Goal: Task Accomplishment & Management: Manage account settings

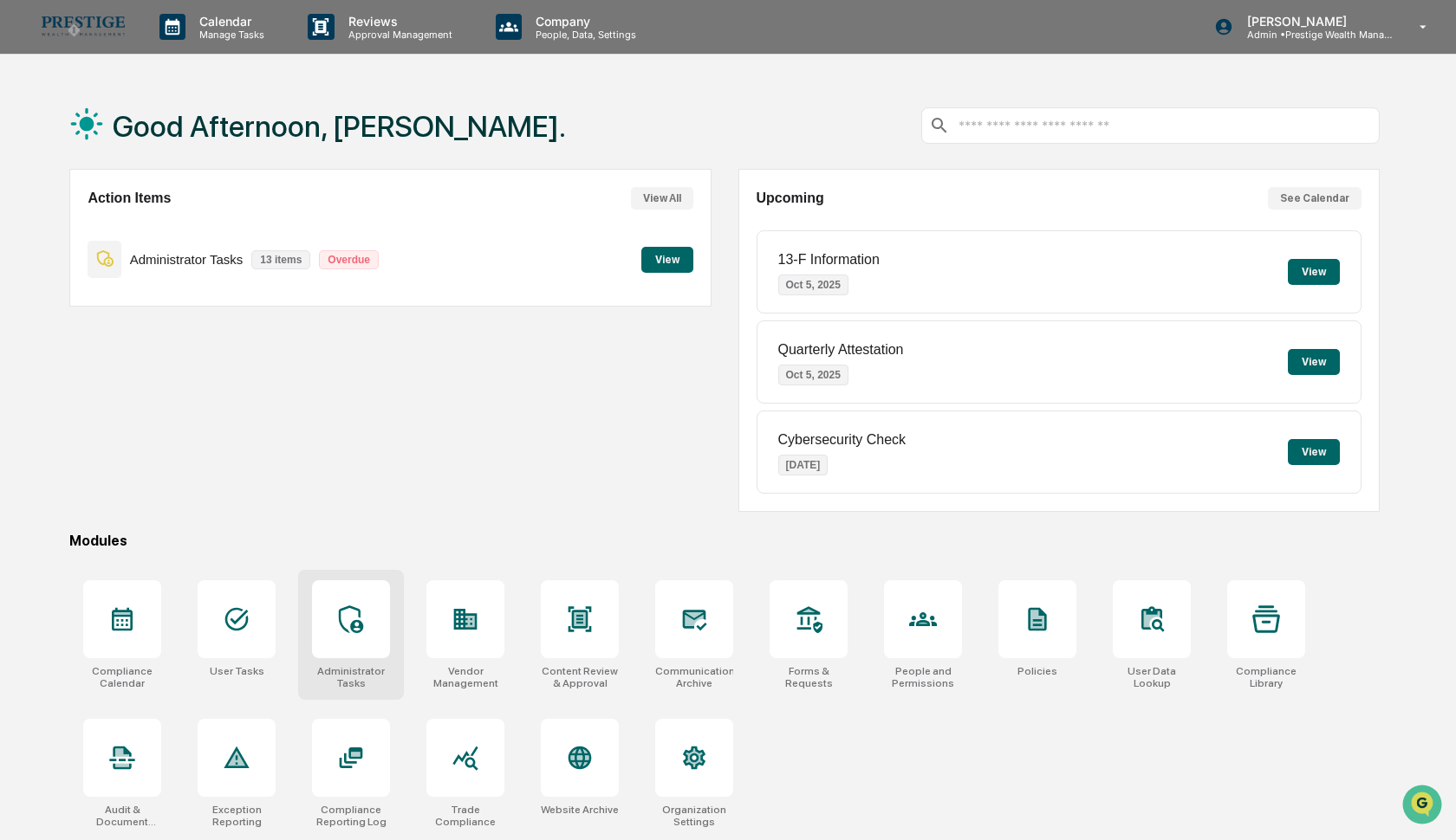
click at [355, 617] on icon at bounding box center [351, 619] width 28 height 28
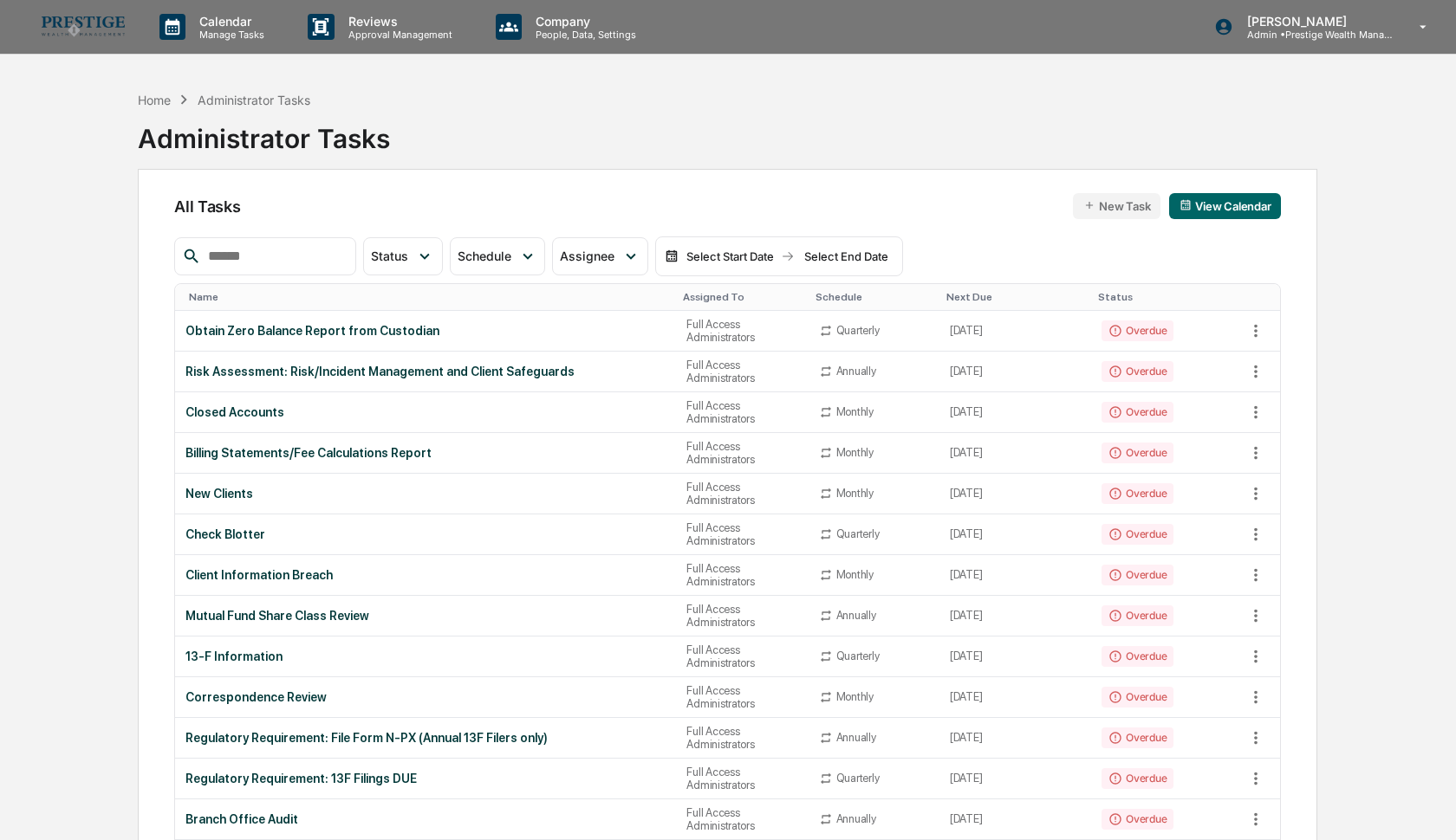
click at [307, 258] on input "text" at bounding box center [274, 256] width 147 height 23
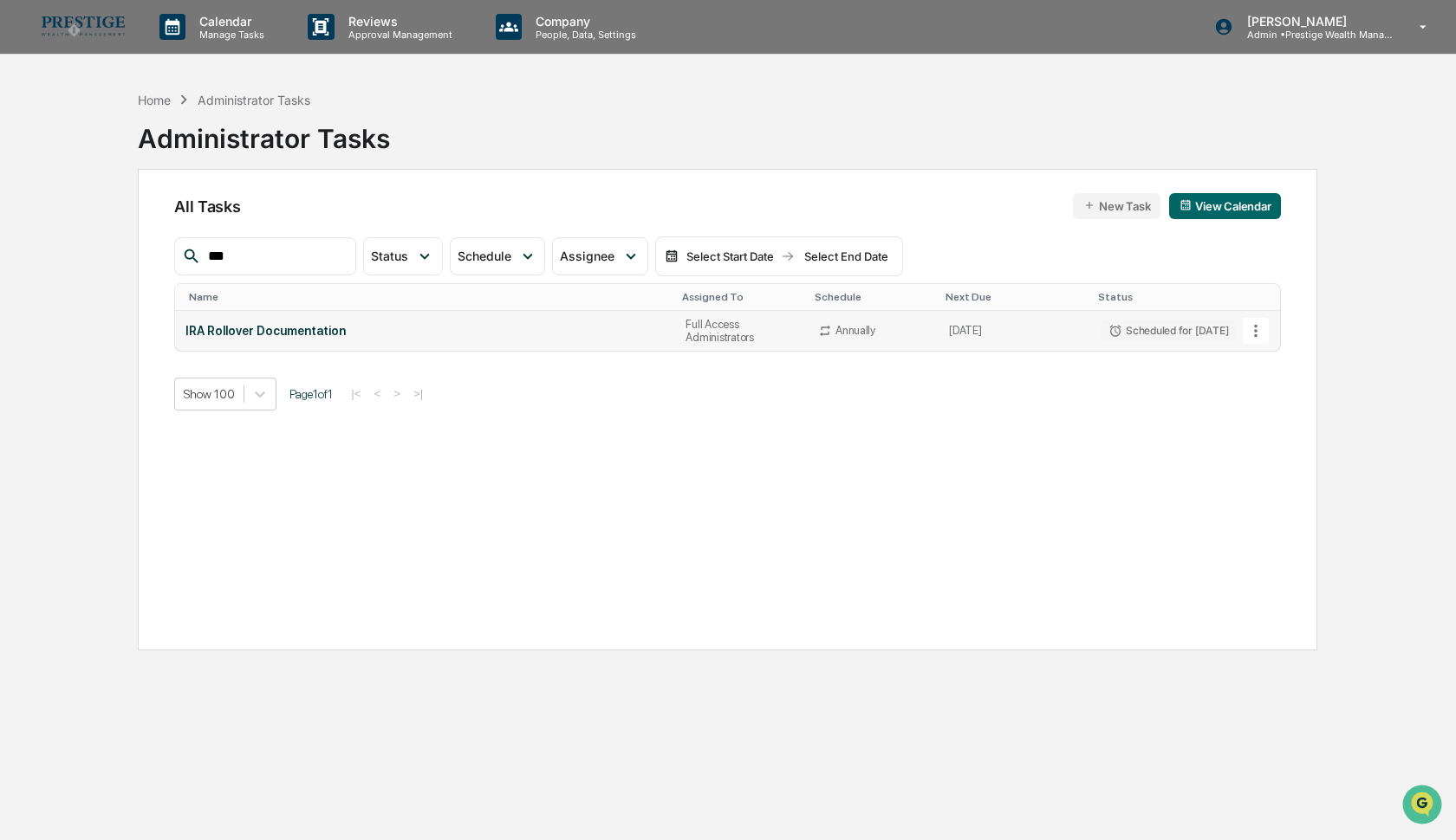
type input "***"
click at [1258, 335] on icon at bounding box center [1255, 330] width 19 height 19
click at [1283, 429] on li "Delete Task" at bounding box center [1313, 424] width 138 height 32
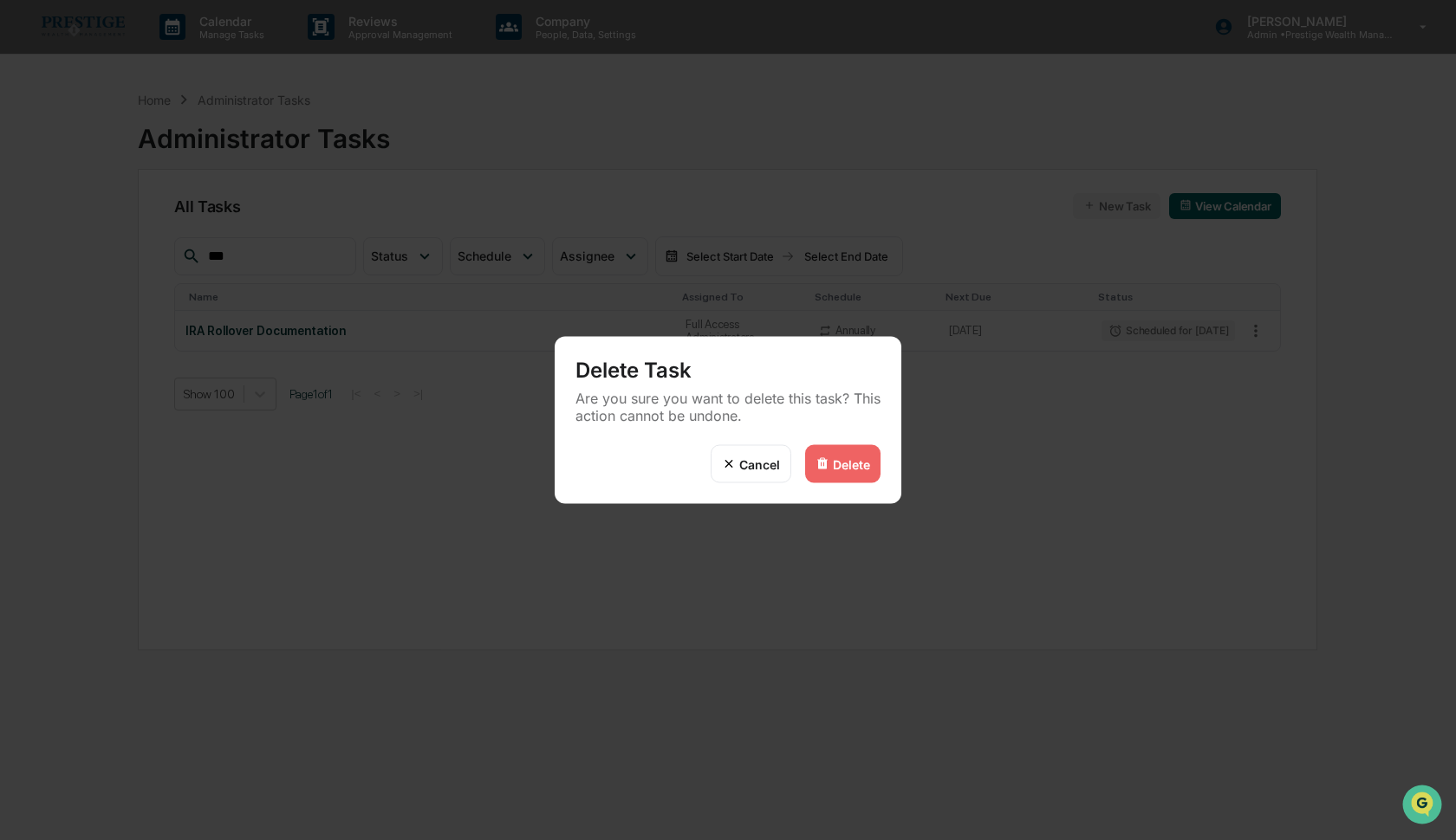
click at [850, 464] on div "Delete" at bounding box center [851, 464] width 37 height 14
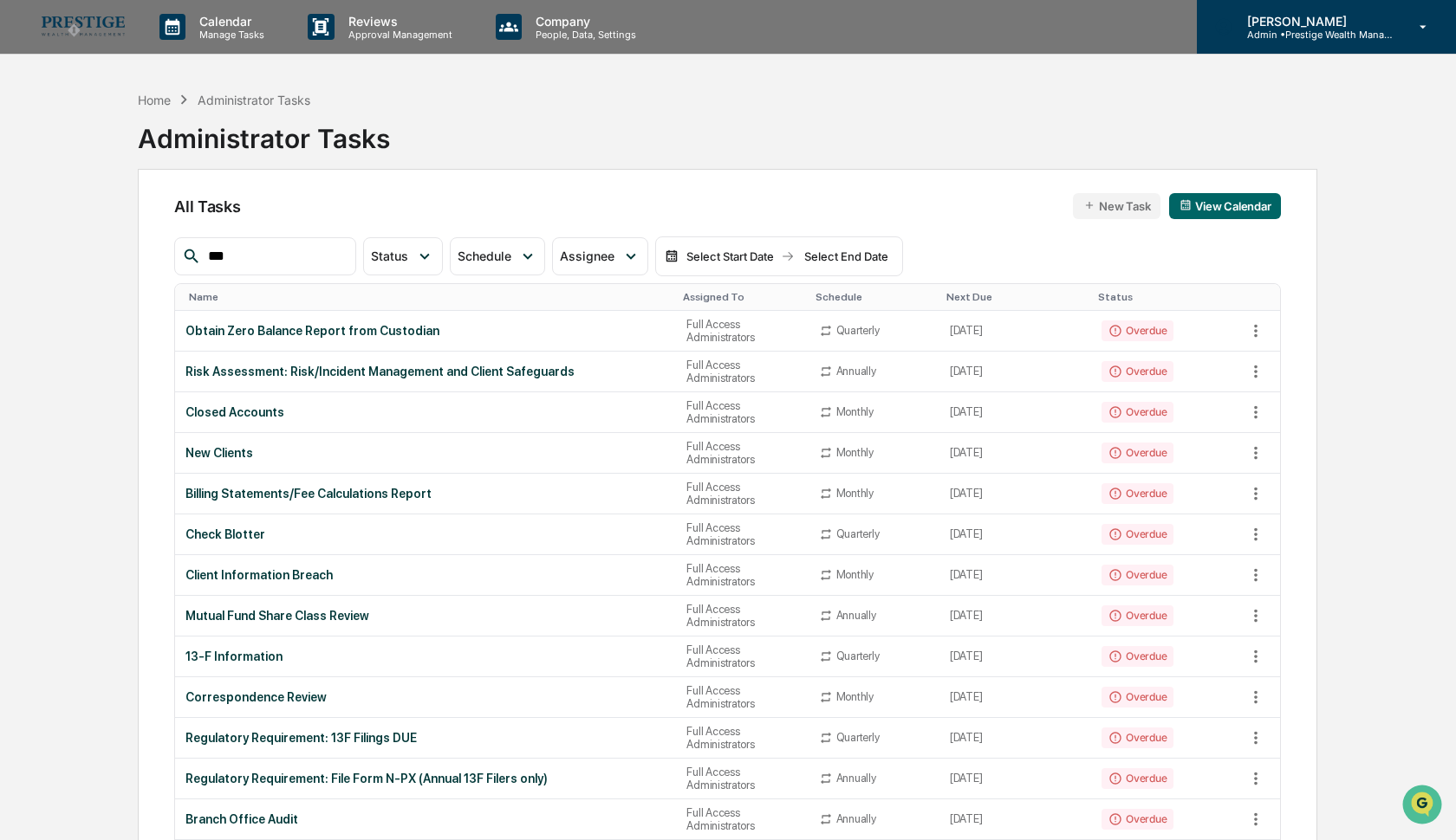
click at [1309, 37] on p "Admin • Prestige Wealth Management" at bounding box center [1313, 34] width 161 height 12
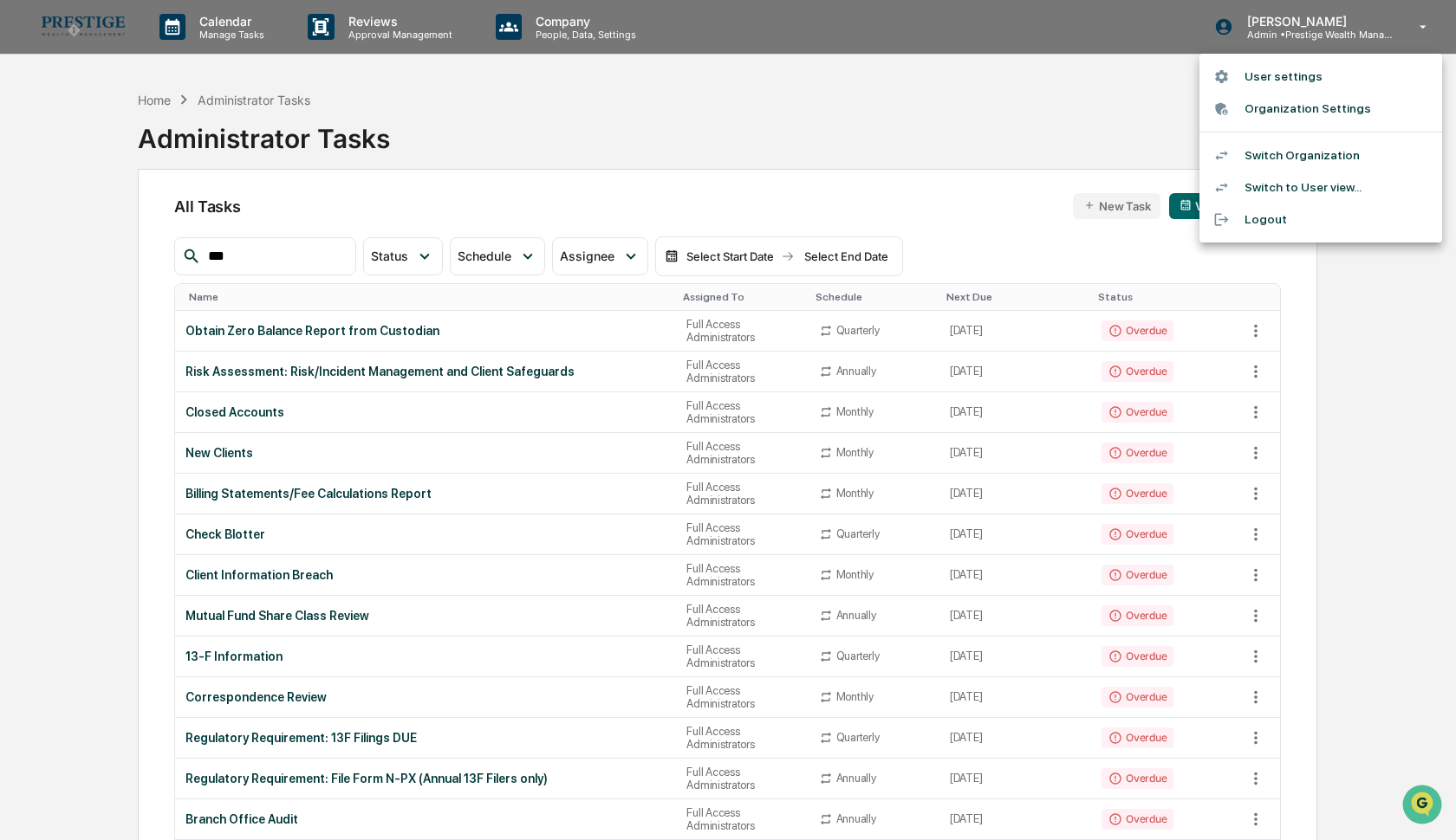
click at [1283, 156] on li "Switch Organization" at bounding box center [1320, 155] width 242 height 32
